Goal: Task Accomplishment & Management: Use online tool/utility

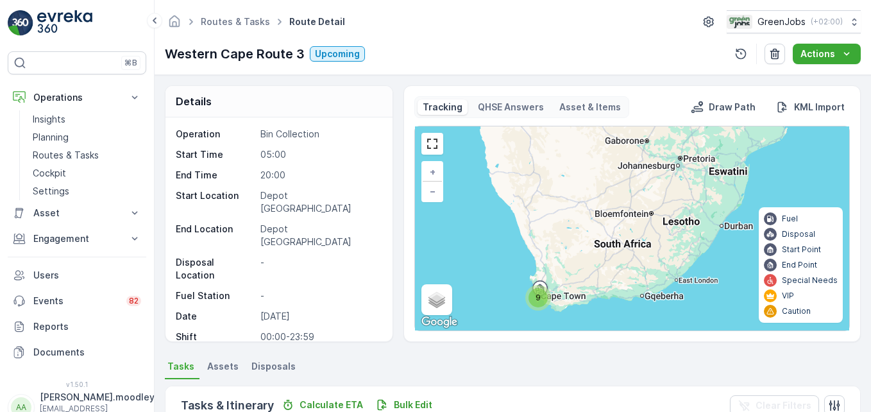
scroll to position [390, 0]
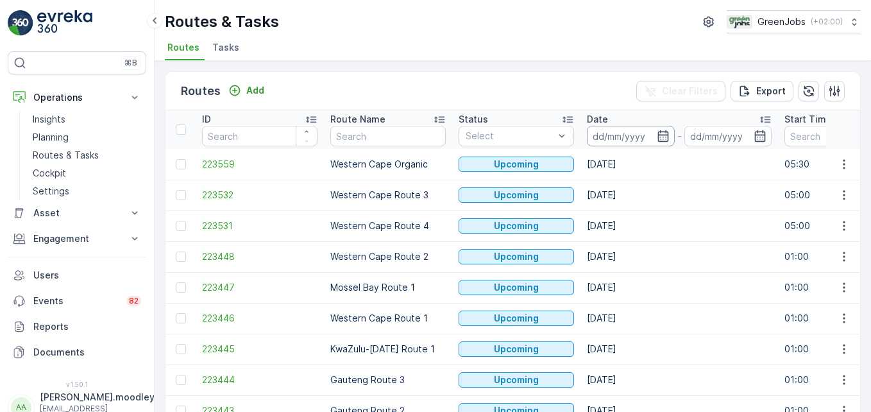
click at [608, 135] on input at bounding box center [631, 136] width 88 height 21
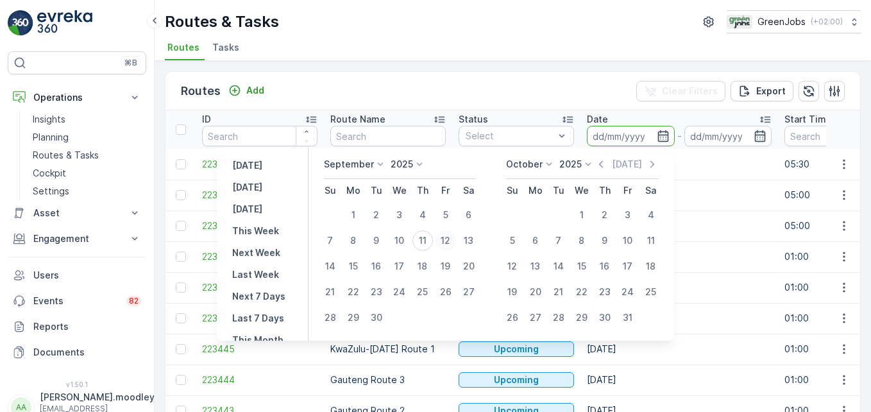
click at [449, 241] on div "12" at bounding box center [445, 240] width 21 height 21
type input "[DATE]"
click at [449, 241] on div "12" at bounding box center [445, 240] width 21 height 21
type input "[DATE]"
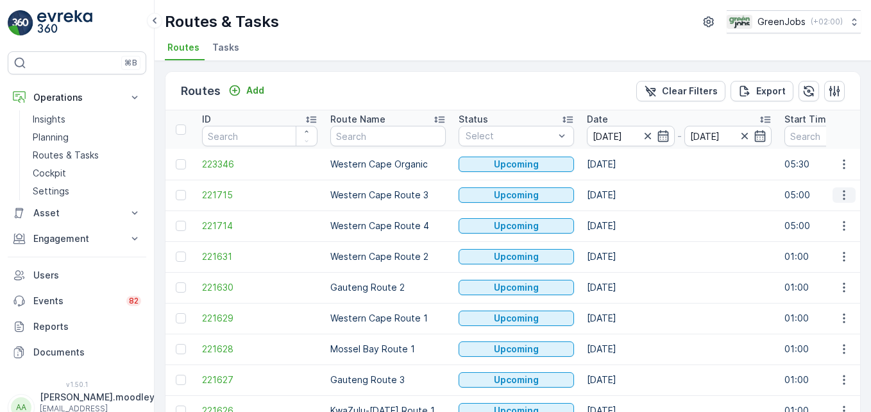
click at [843, 195] on icon "button" at bounding box center [844, 195] width 2 height 10
click at [833, 214] on span "See More Details" at bounding box center [813, 214] width 74 height 13
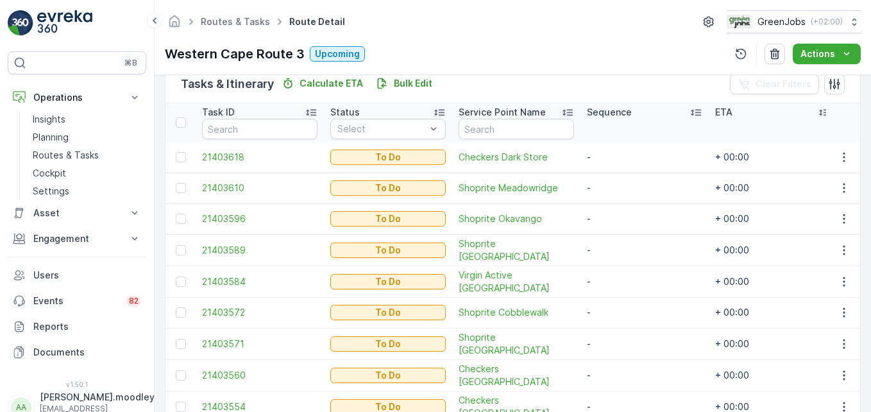
scroll to position [321, 0]
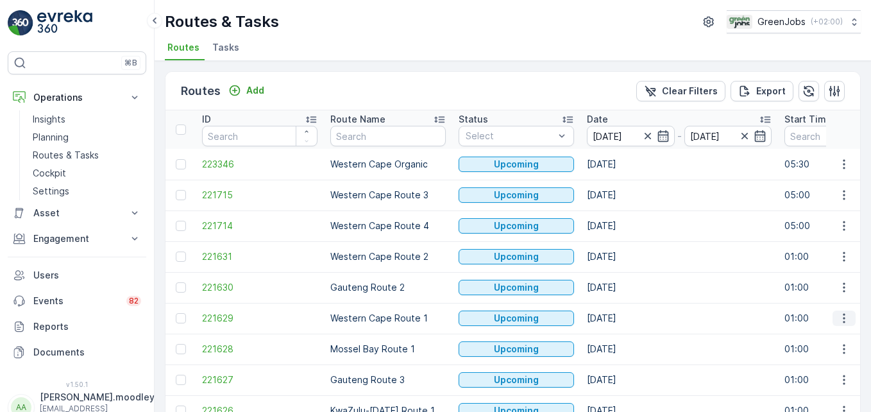
click at [837, 320] on icon "button" at bounding box center [843, 318] width 13 height 13
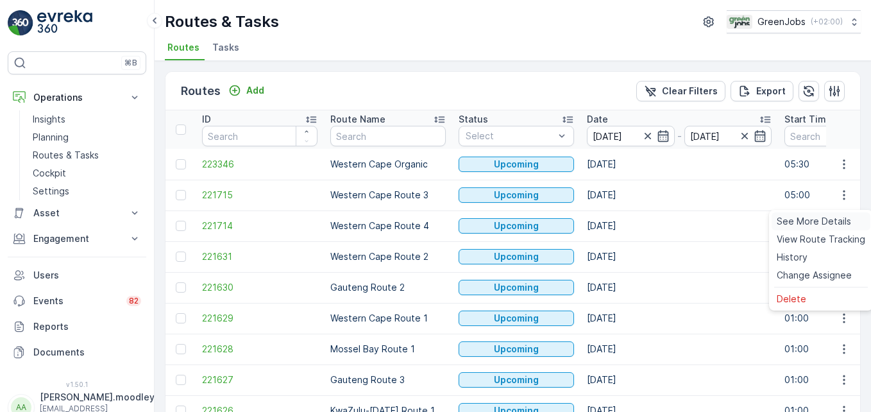
click at [823, 221] on span "See More Details" at bounding box center [813, 221] width 74 height 13
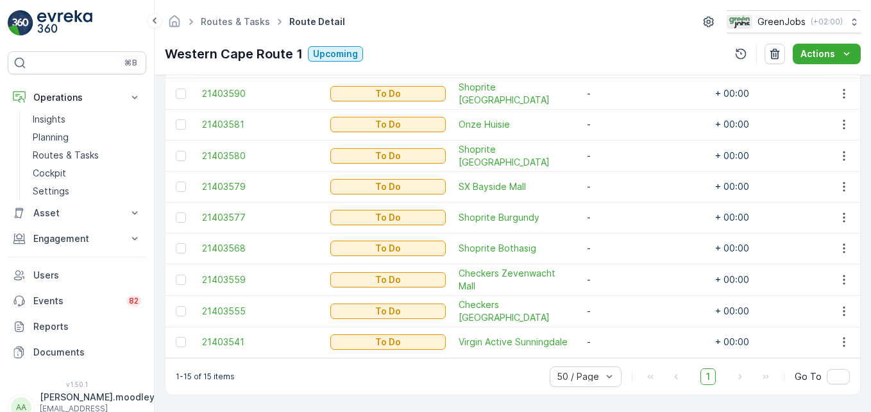
scroll to position [574, 0]
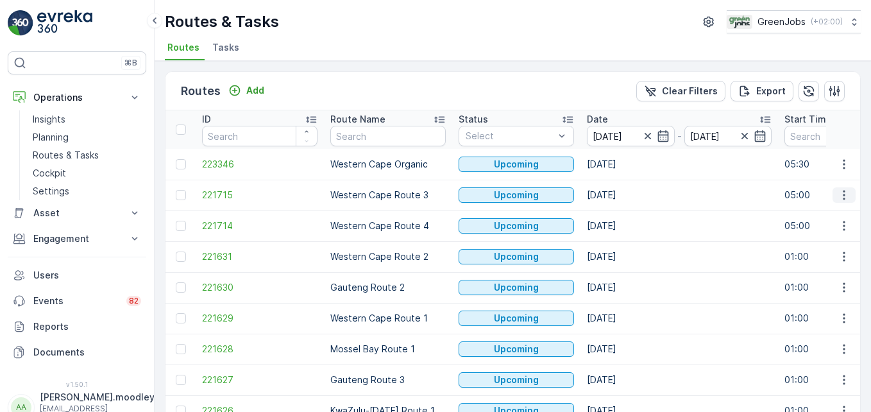
click at [839, 194] on icon "button" at bounding box center [843, 195] width 13 height 13
click at [834, 210] on span "See More Details" at bounding box center [813, 214] width 74 height 13
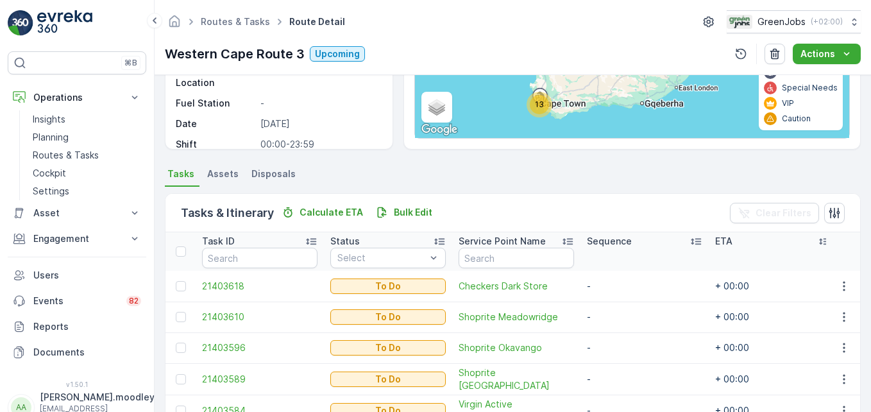
scroll to position [513, 0]
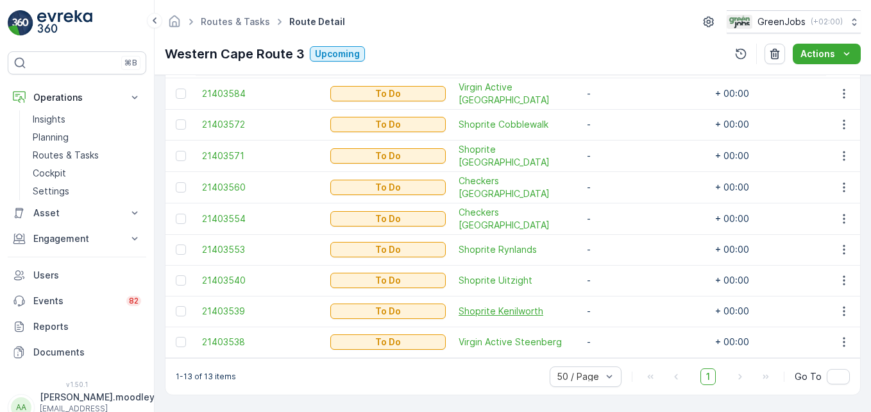
click at [543, 305] on span "Shoprite Kenilworth" at bounding box center [515, 311] width 115 height 13
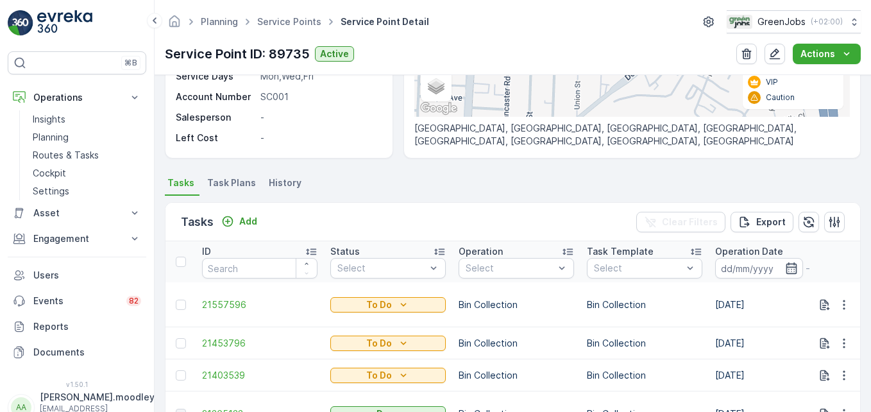
scroll to position [385, 0]
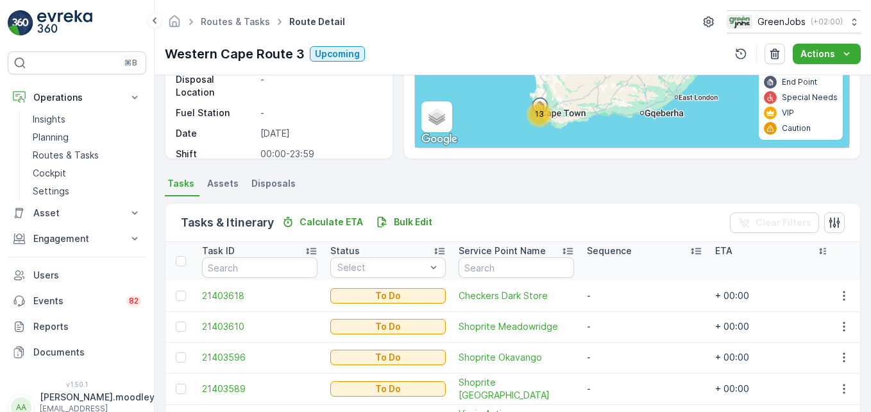
scroll to position [256, 0]
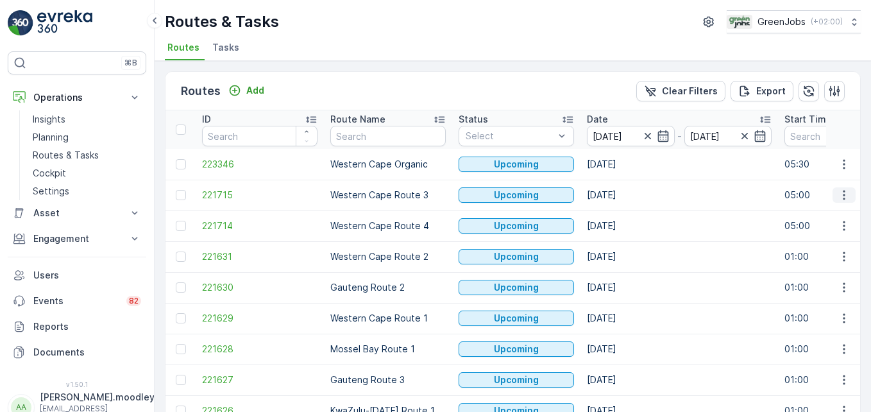
click at [837, 194] on icon "button" at bounding box center [843, 195] width 13 height 13
click at [825, 211] on span "See More Details" at bounding box center [813, 214] width 74 height 13
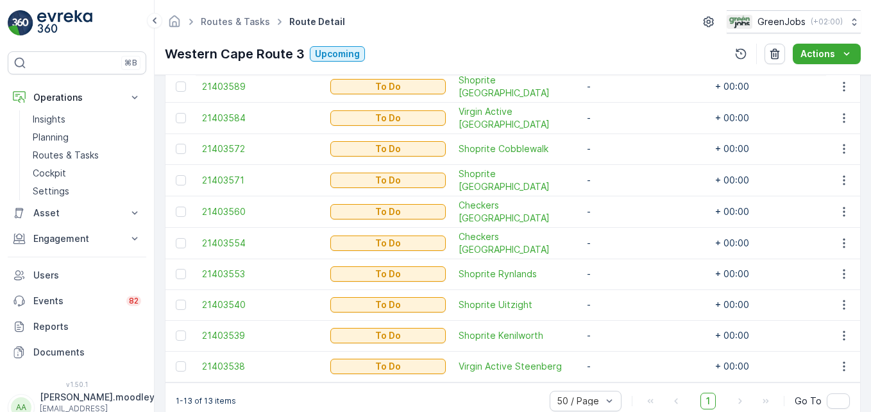
scroll to position [513, 0]
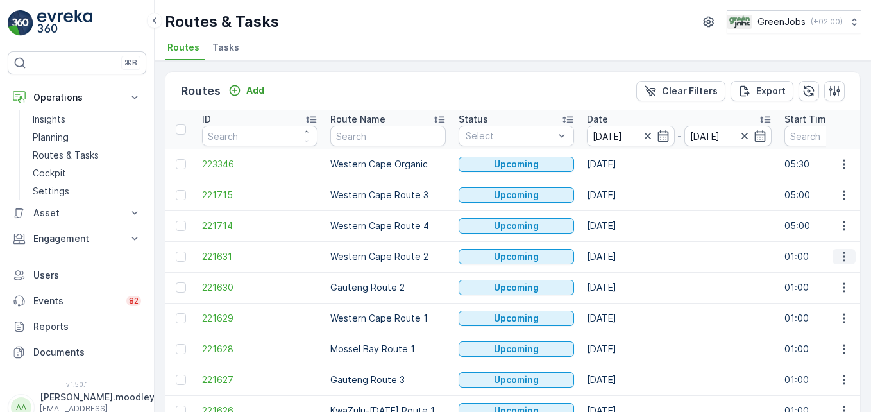
click at [839, 260] on icon "button" at bounding box center [843, 256] width 13 height 13
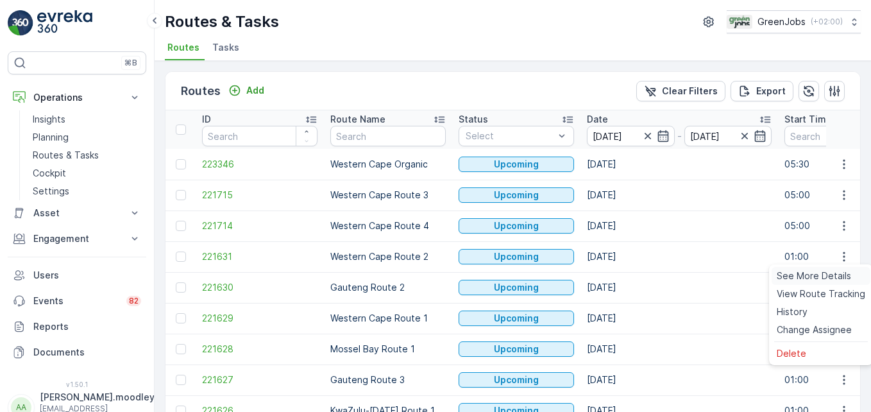
click at [826, 276] on span "See More Details" at bounding box center [813, 275] width 74 height 13
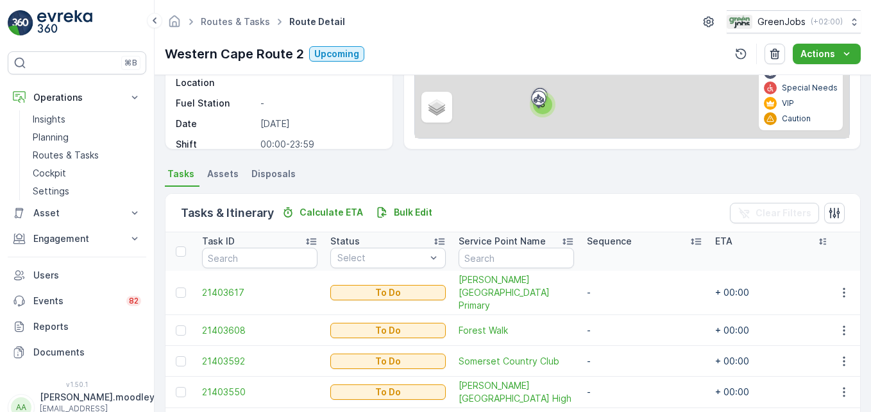
scroll to position [297, 0]
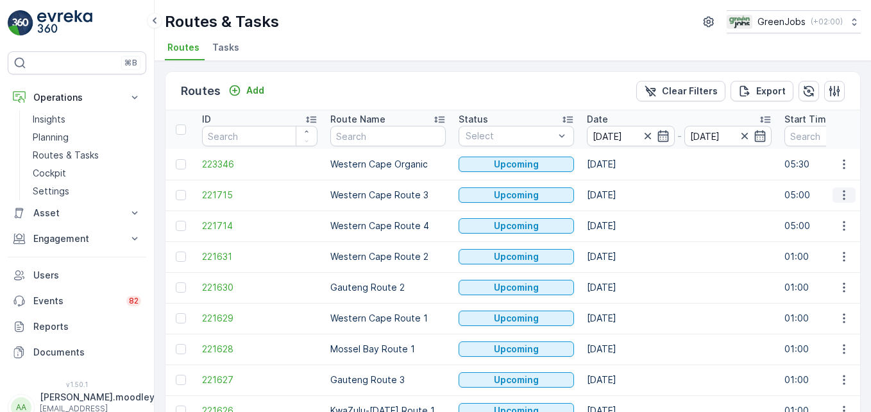
click at [837, 194] on icon "button" at bounding box center [843, 195] width 13 height 13
click at [832, 213] on span "See More Details" at bounding box center [813, 214] width 74 height 13
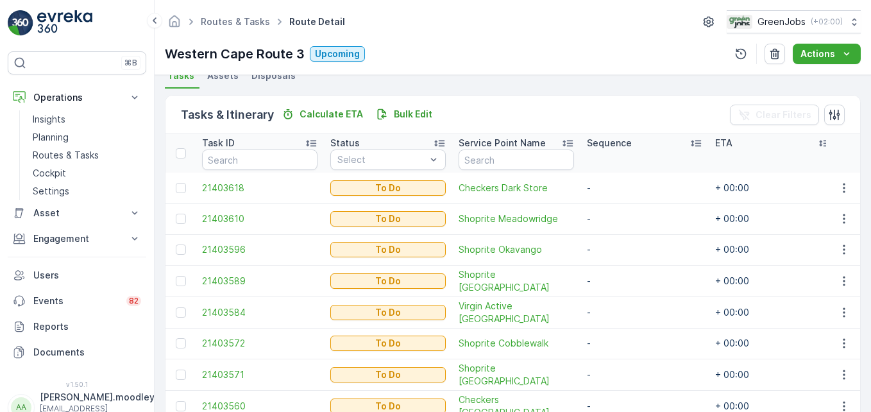
scroll to position [321, 0]
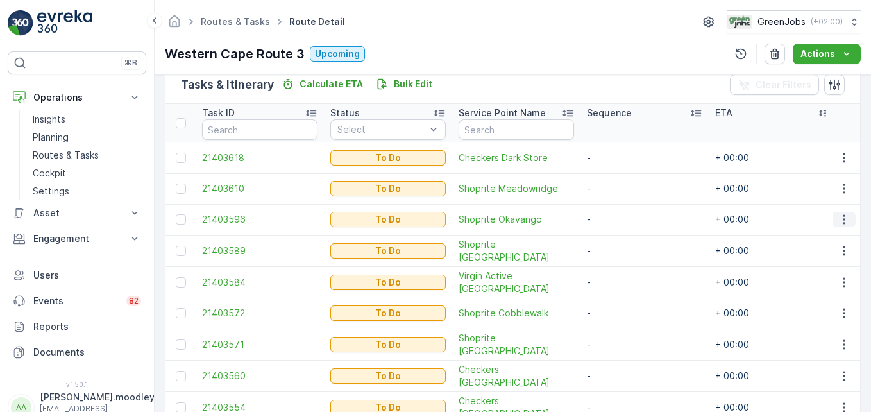
click at [843, 216] on icon "button" at bounding box center [843, 219] width 13 height 13
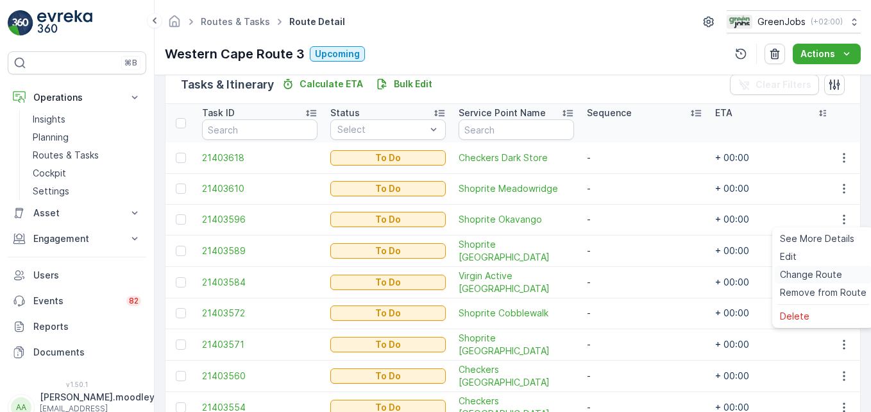
click at [821, 276] on span "Change Route" at bounding box center [811, 274] width 62 height 13
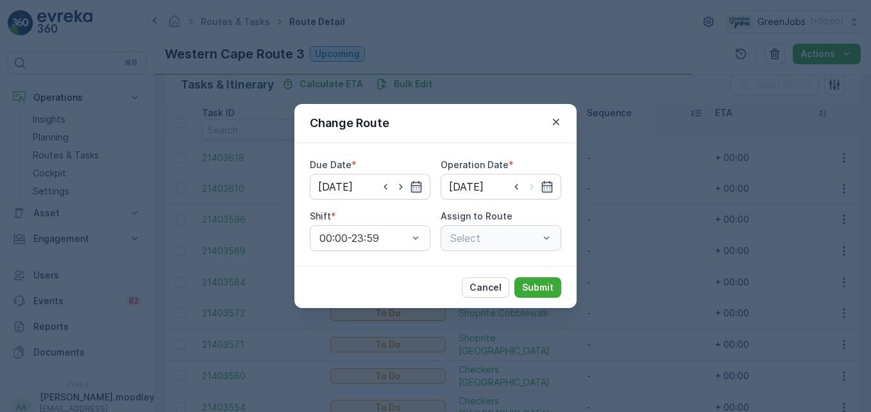
type input "[DATE]"
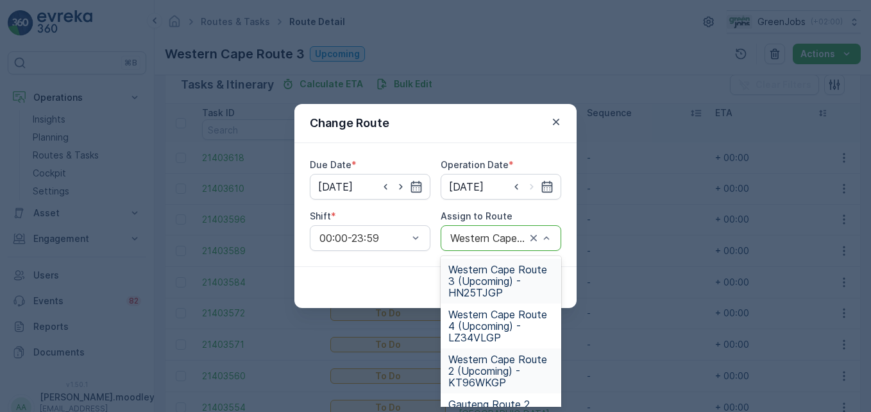
click at [499, 369] on span "Western Cape Route 2 (Upcoming) - KT96WKGP" at bounding box center [500, 370] width 105 height 35
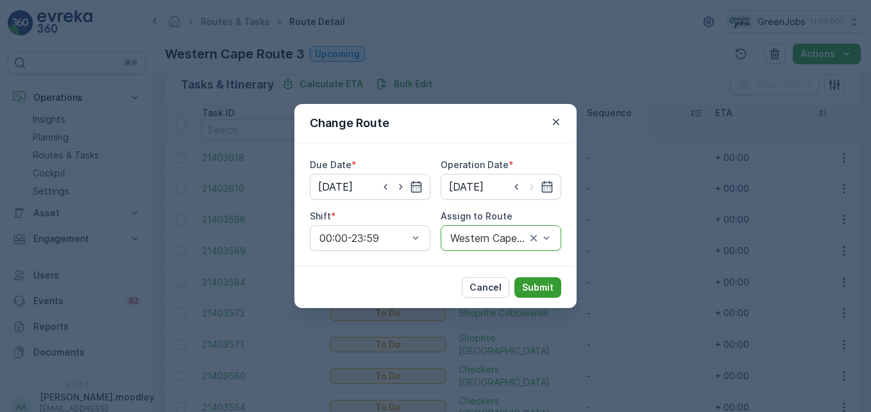
click at [532, 285] on p "Submit" at bounding box center [537, 287] width 31 height 13
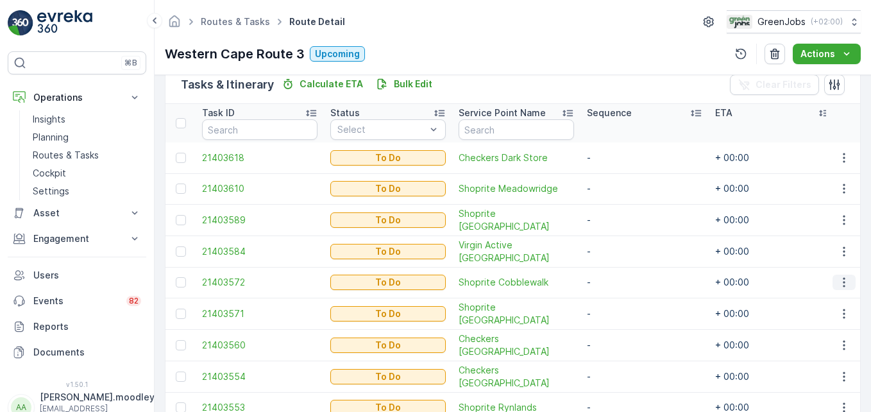
click at [841, 278] on icon "button" at bounding box center [843, 282] width 13 height 13
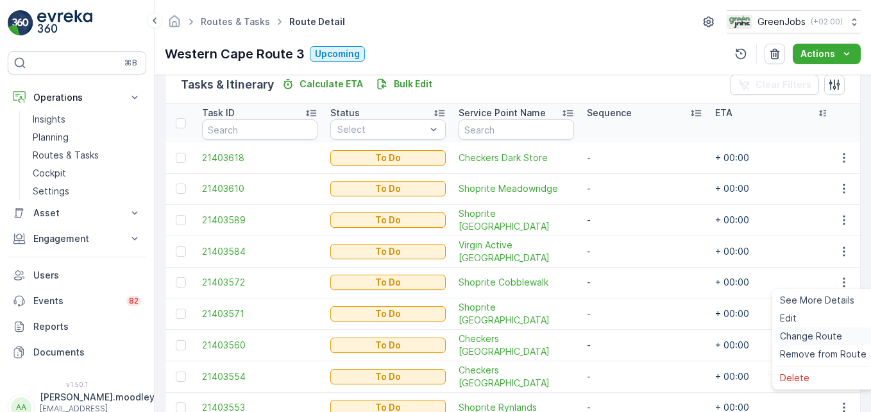
click at [830, 333] on span "Change Route" at bounding box center [811, 336] width 62 height 13
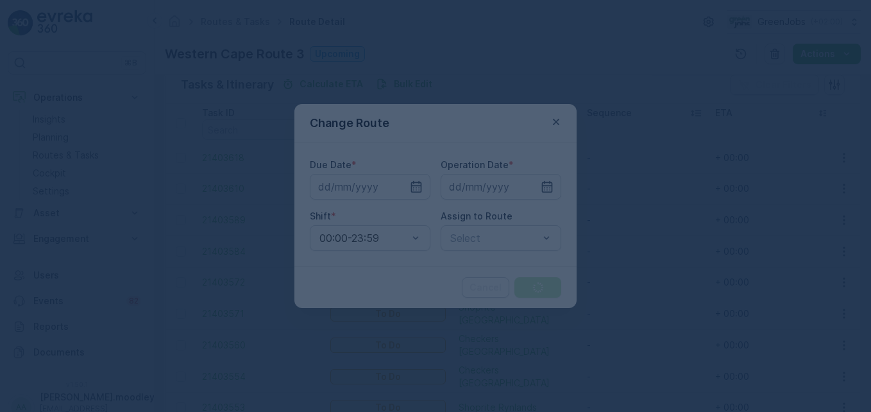
type input "[DATE]"
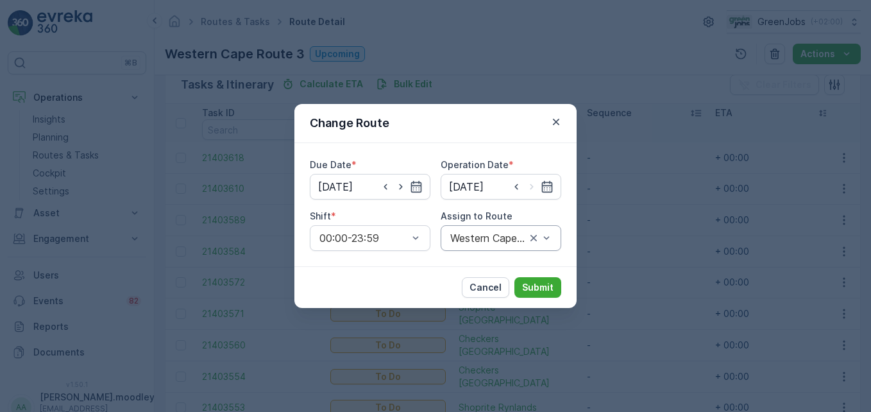
click at [549, 244] on div at bounding box center [540, 238] width 26 height 24
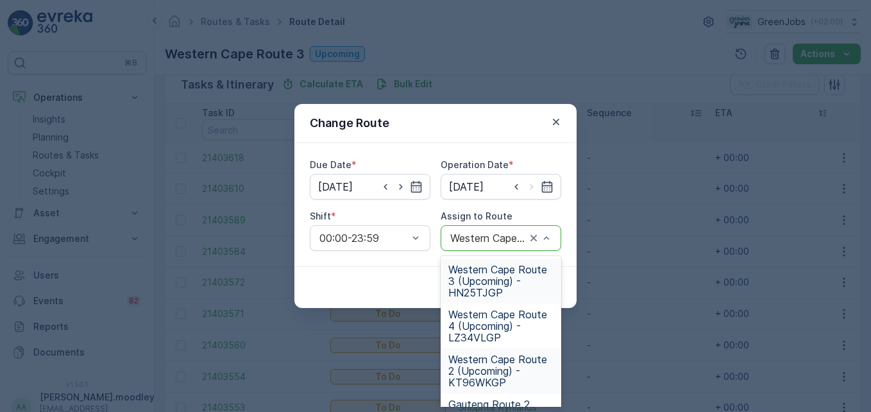
click at [502, 367] on span "Western Cape Route 2 (Upcoming) - KT96WKGP" at bounding box center [500, 370] width 105 height 35
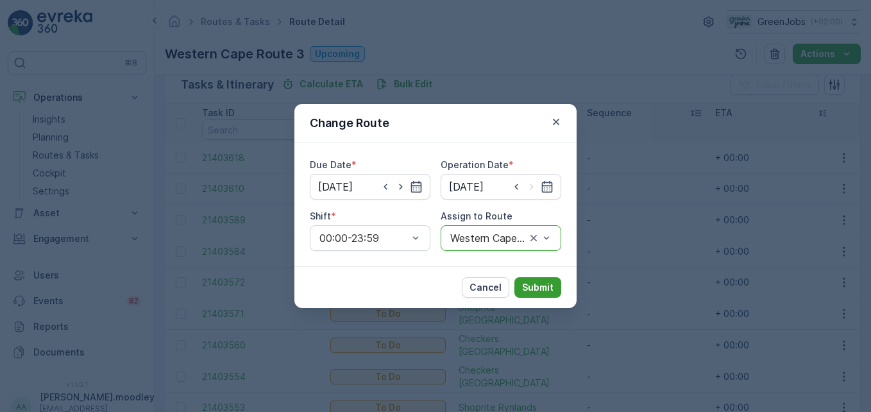
click at [529, 287] on p "Submit" at bounding box center [537, 287] width 31 height 13
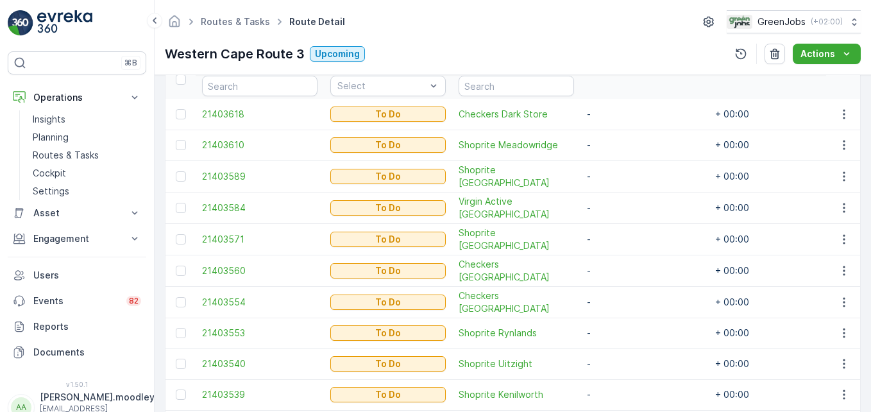
scroll to position [385, 0]
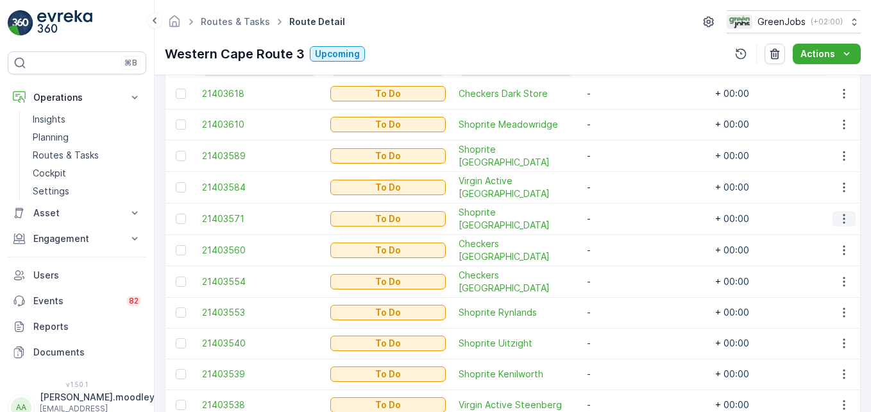
click at [837, 217] on icon "button" at bounding box center [843, 218] width 13 height 13
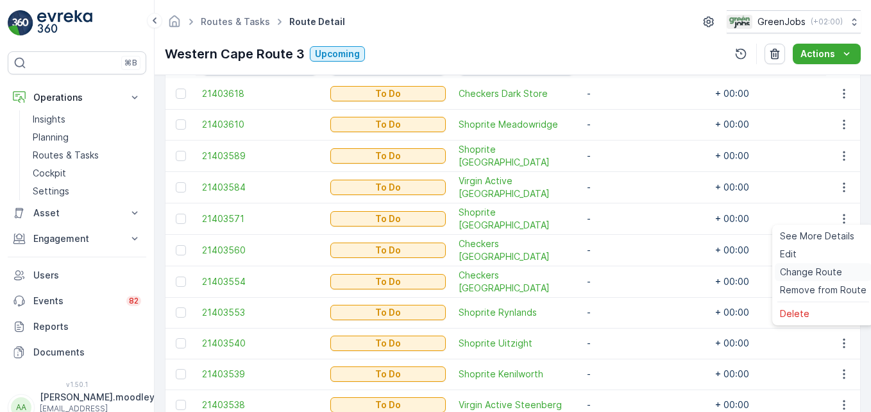
click at [803, 270] on span "Change Route" at bounding box center [811, 271] width 62 height 13
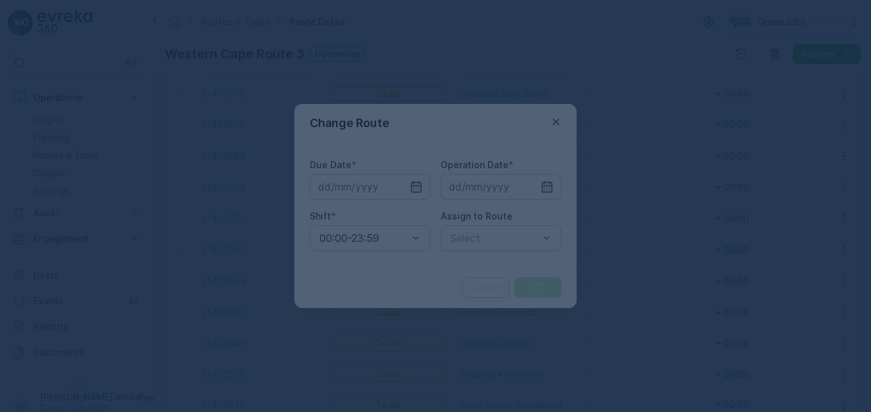
type input "[DATE]"
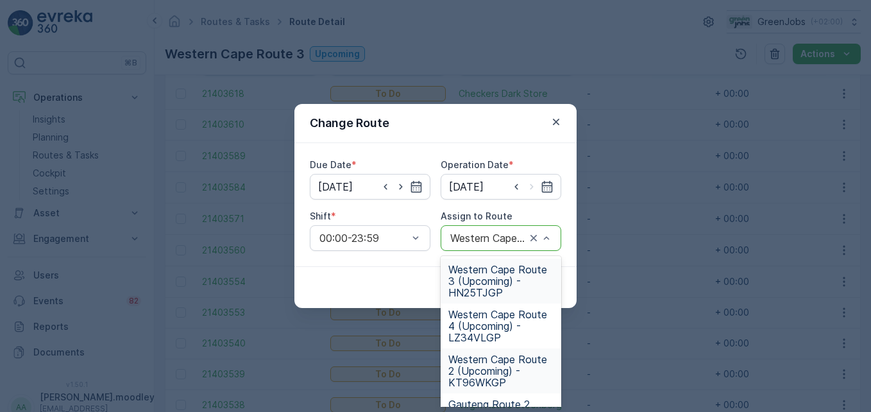
click at [496, 371] on span "Western Cape Route 2 (Upcoming) - KT96WKGP" at bounding box center [500, 370] width 105 height 35
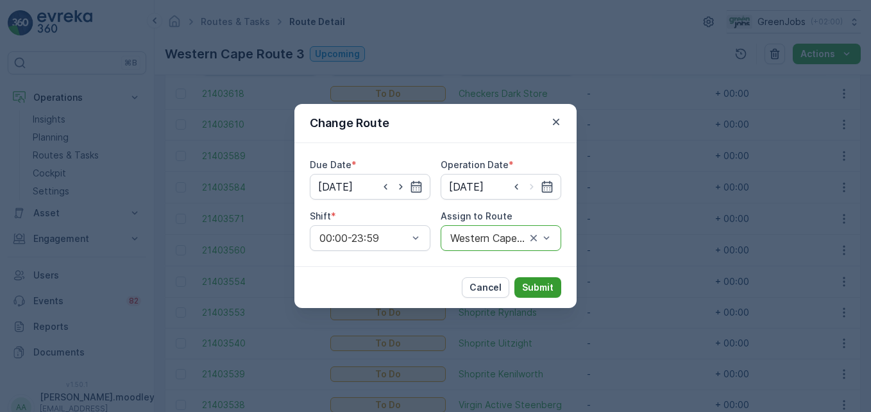
click at [542, 286] on p "Submit" at bounding box center [537, 287] width 31 height 13
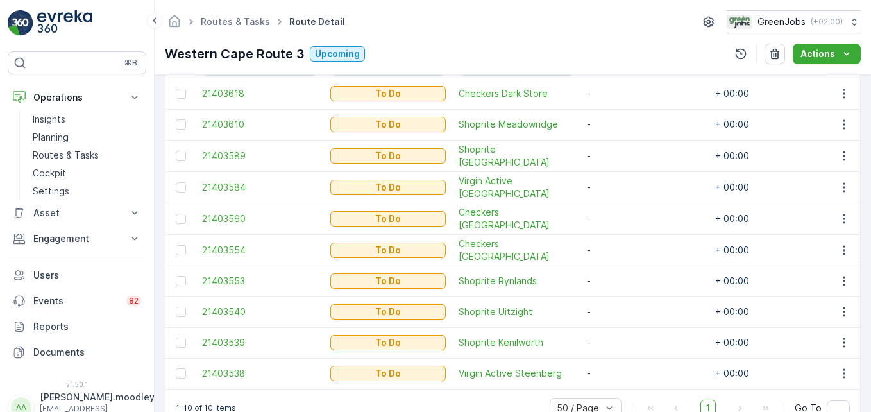
scroll to position [421, 0]
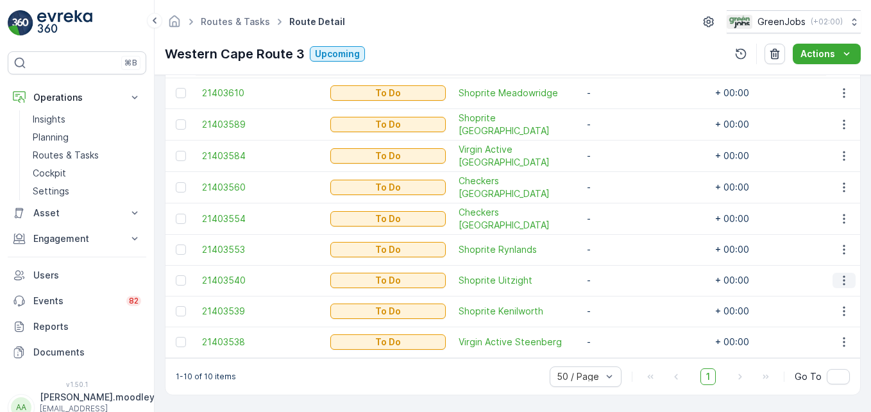
click at [837, 275] on icon "button" at bounding box center [843, 280] width 13 height 13
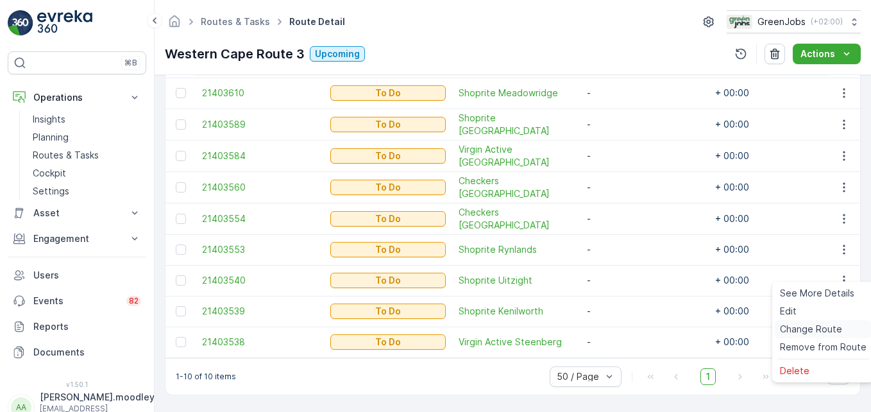
click at [819, 328] on span "Change Route" at bounding box center [811, 329] width 62 height 13
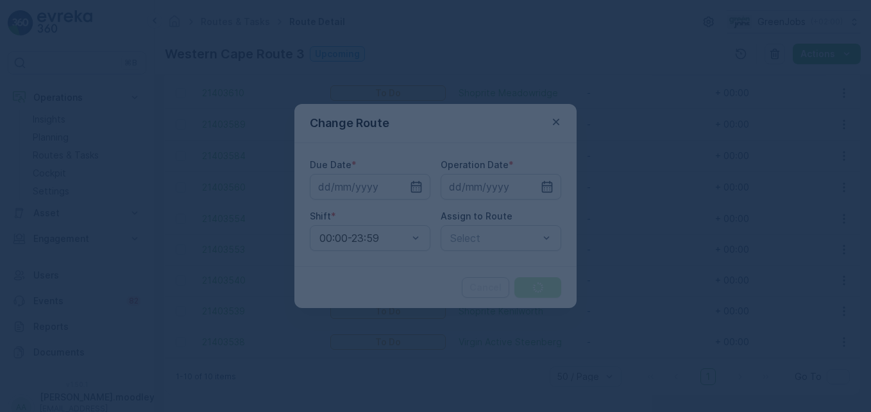
type input "[DATE]"
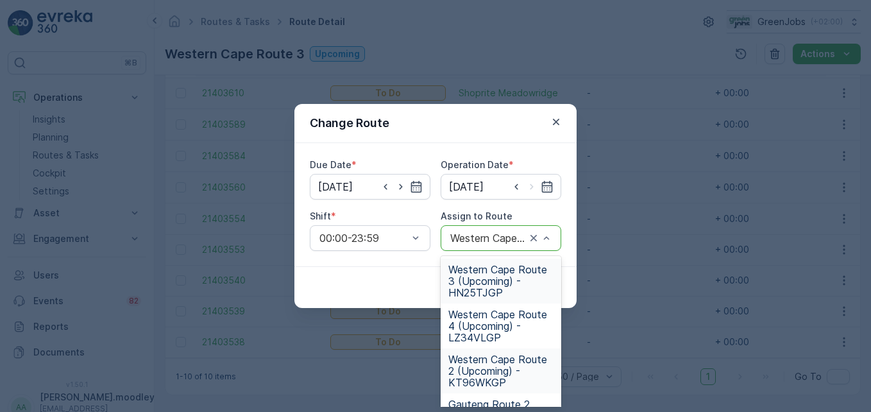
click at [484, 371] on span "Western Cape Route 2 (Upcoming) - KT96WKGP" at bounding box center [500, 370] width 105 height 35
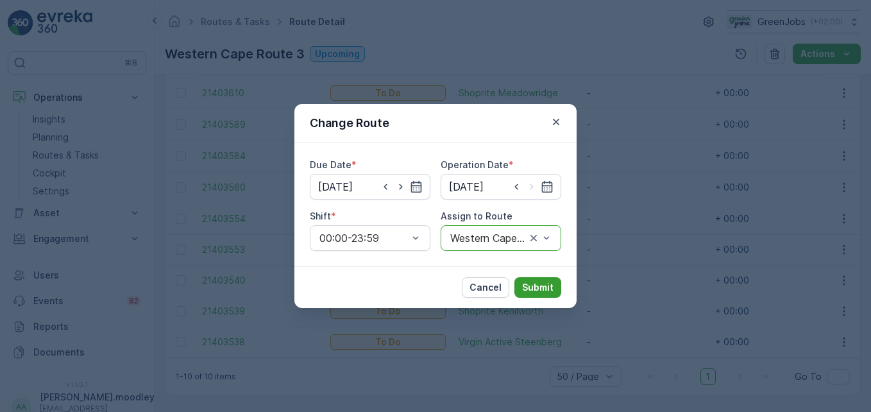
click at [544, 289] on p "Submit" at bounding box center [537, 287] width 31 height 13
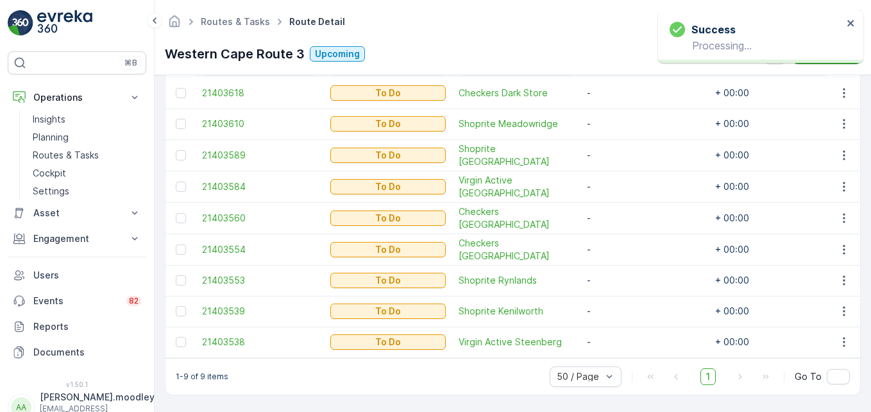
scroll to position [390, 0]
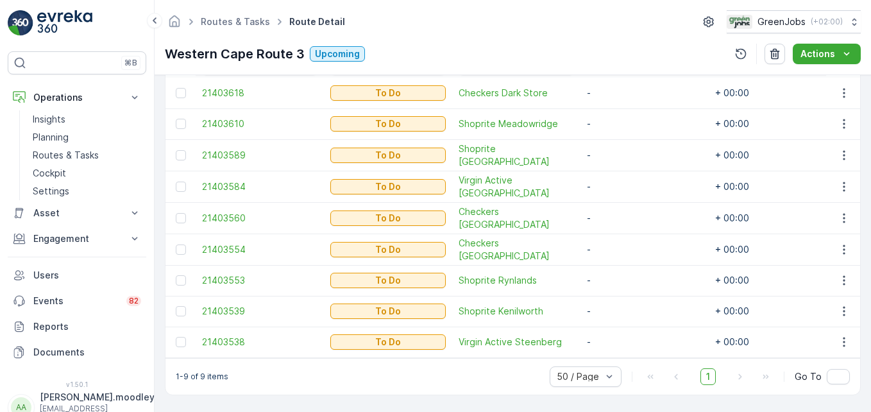
click at [755, 87] on td "+ 00:00" at bounding box center [773, 93] width 128 height 31
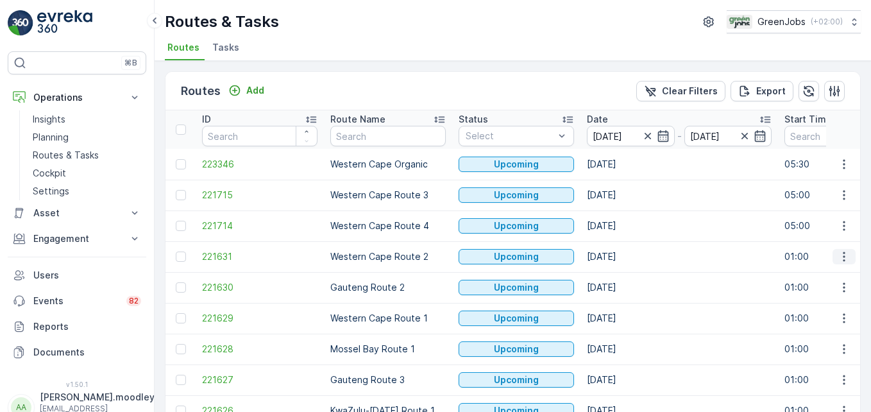
click at [839, 255] on icon "button" at bounding box center [843, 256] width 13 height 13
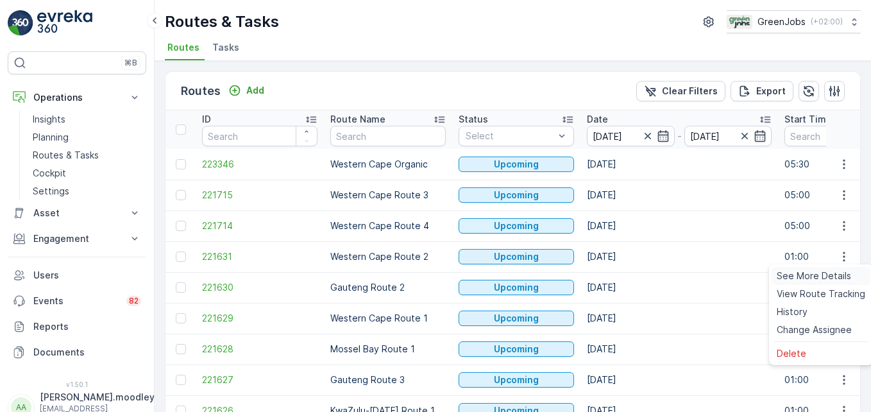
click at [830, 272] on span "See More Details" at bounding box center [813, 275] width 74 height 13
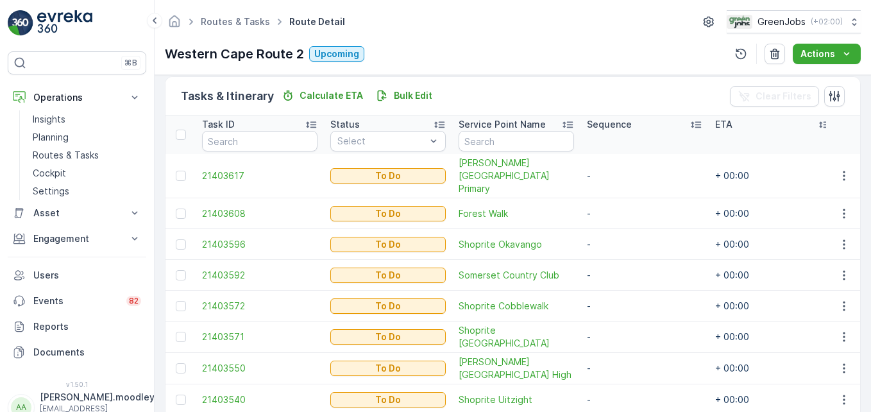
scroll to position [420, 0]
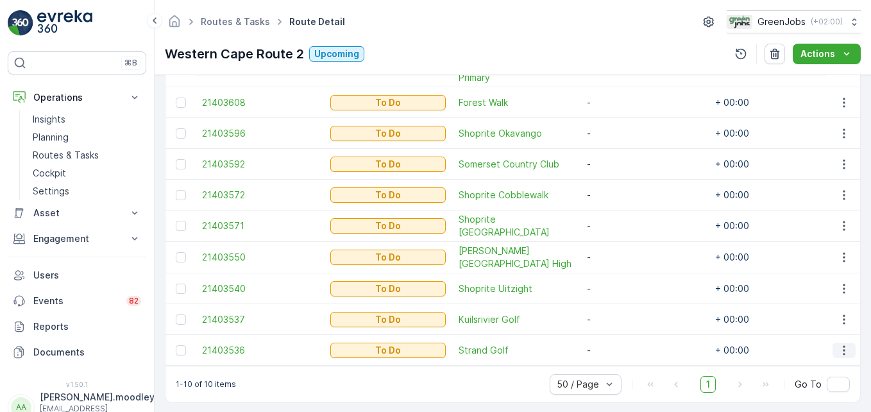
click at [837, 344] on icon "button" at bounding box center [843, 350] width 13 height 13
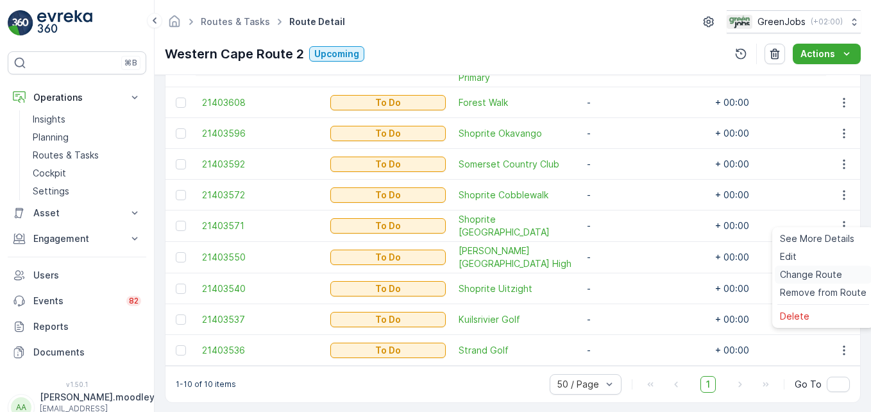
click at [816, 277] on span "Change Route" at bounding box center [811, 274] width 62 height 13
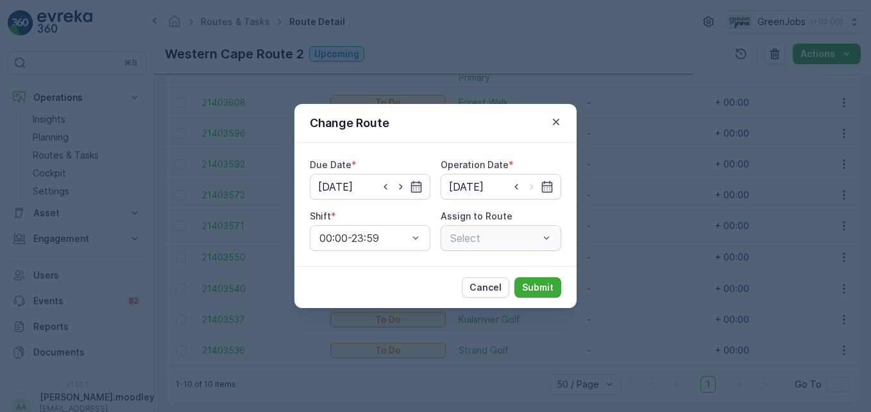
type input "[DATE]"
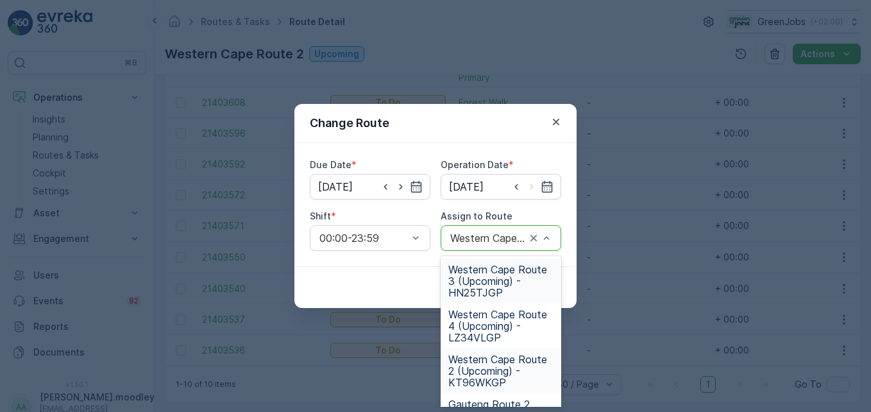
click at [487, 282] on span "Western Cape Route 3 (Upcoming) - HN25TJGP" at bounding box center [500, 281] width 105 height 35
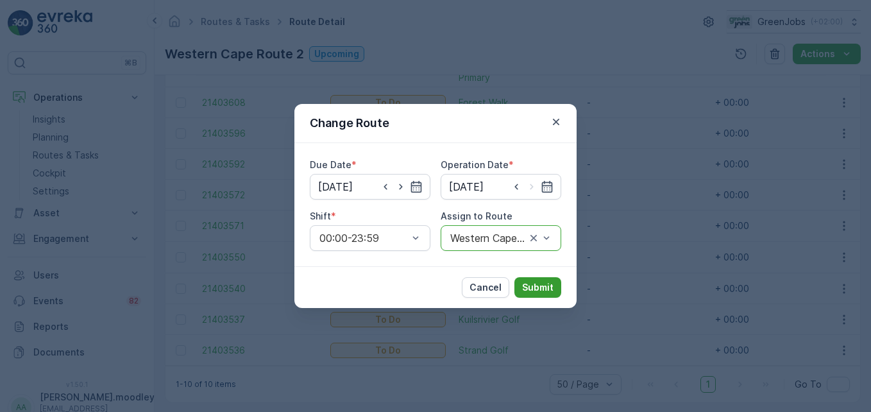
click at [527, 289] on p "Submit" at bounding box center [537, 287] width 31 height 13
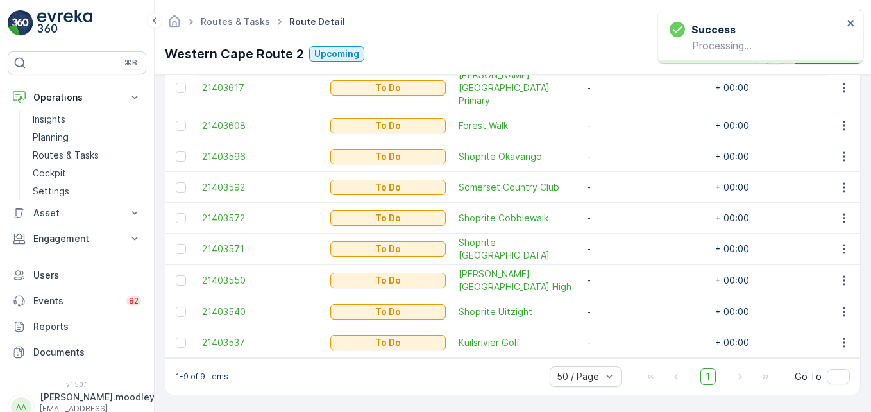
scroll to position [389, 0]
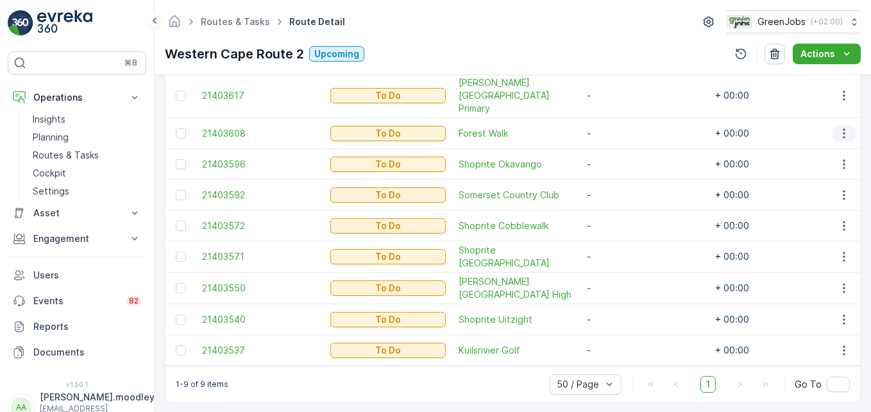
click at [839, 127] on icon "button" at bounding box center [843, 133] width 13 height 13
click at [826, 176] on span "Change Route" at bounding box center [811, 175] width 62 height 13
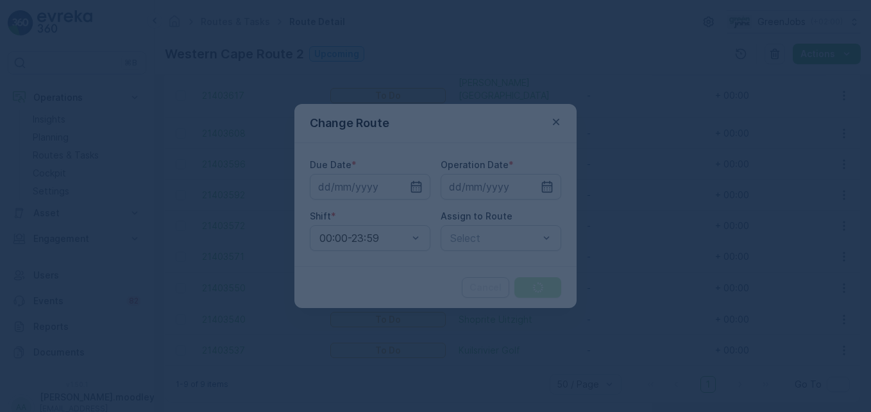
type input "[DATE]"
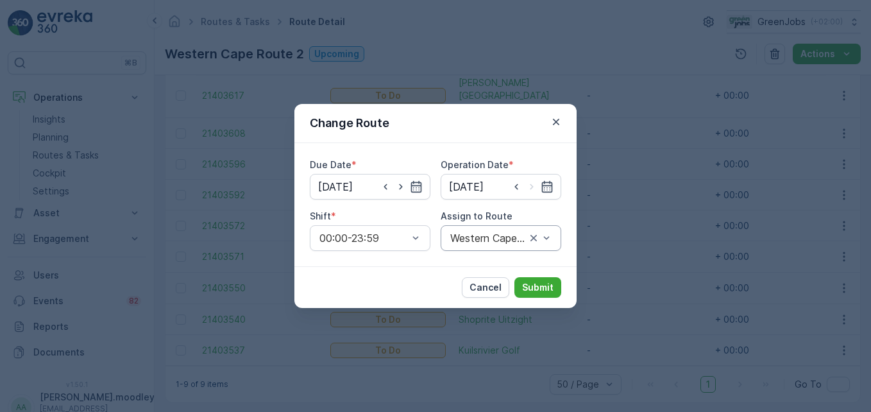
click at [555, 237] on div "Western Cape Route 2 (Upcoming) - KT96WKGP" at bounding box center [500, 238] width 121 height 26
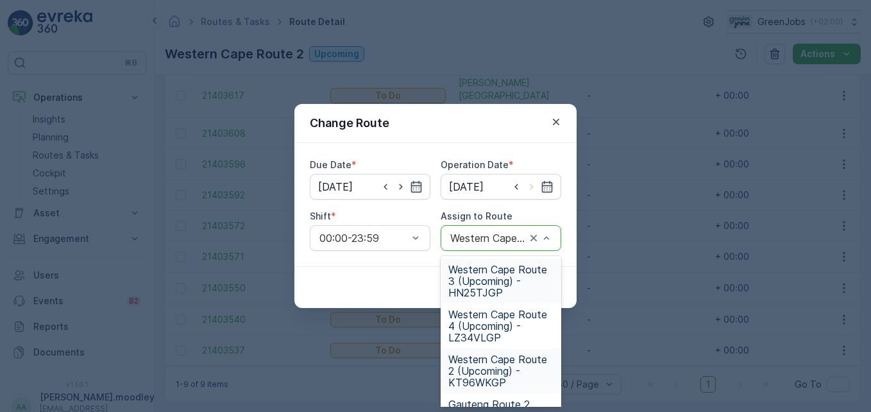
click at [508, 281] on span "Western Cape Route 3 (Upcoming) - HN25TJGP" at bounding box center [500, 281] width 105 height 35
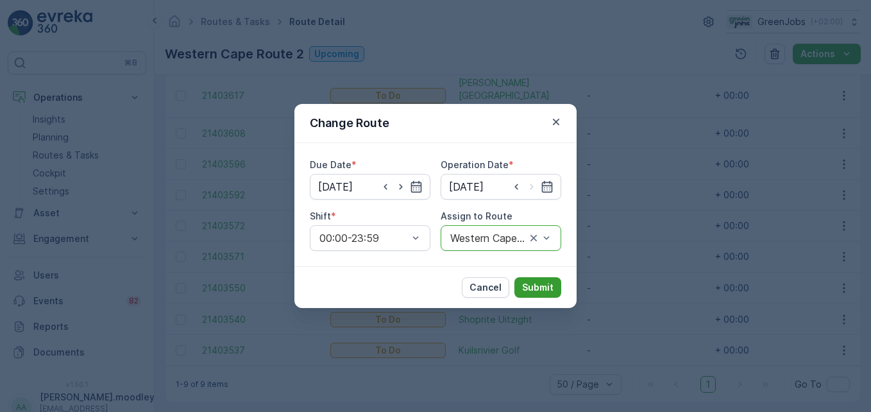
click at [535, 289] on p "Submit" at bounding box center [537, 287] width 31 height 13
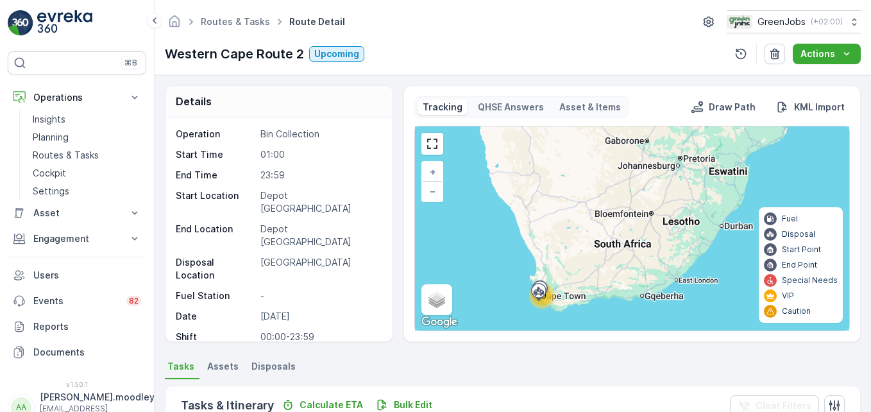
scroll to position [321, 0]
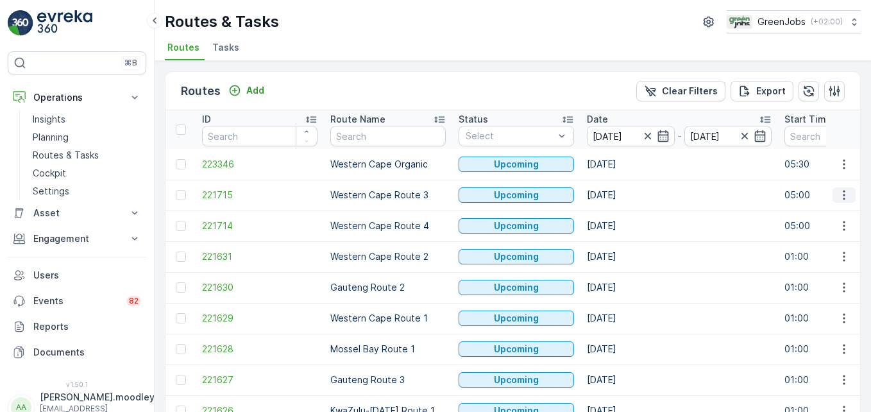
click at [843, 197] on icon "button" at bounding box center [843, 195] width 13 height 13
click at [833, 214] on span "See More Details" at bounding box center [813, 214] width 74 height 13
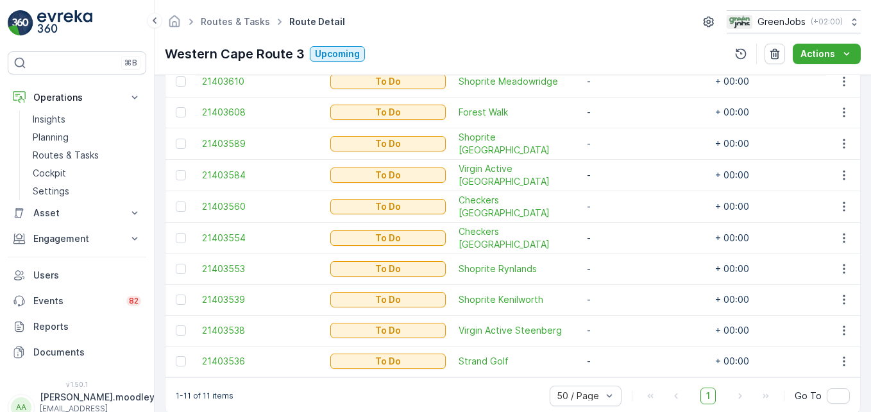
scroll to position [449, 0]
